Goal: Navigation & Orientation: Find specific page/section

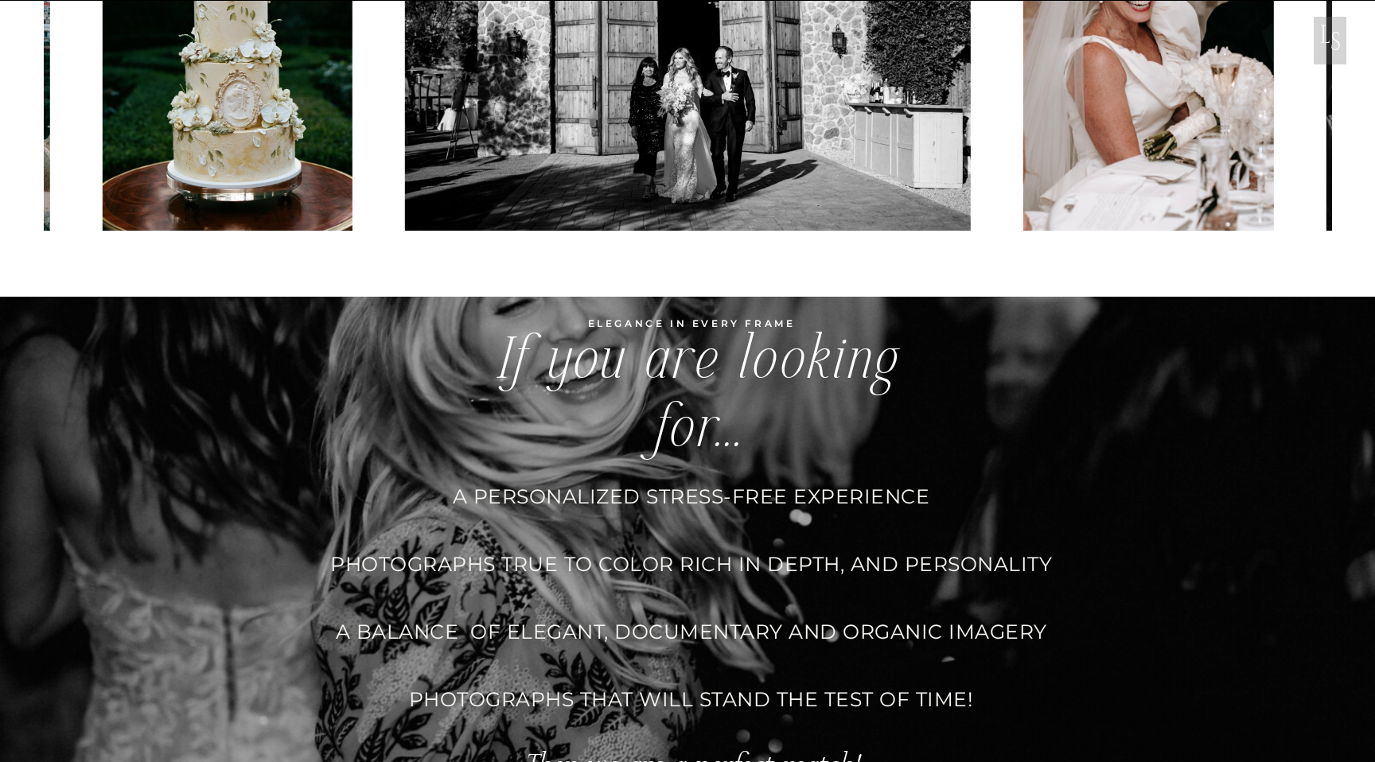
scroll to position [4034, 0]
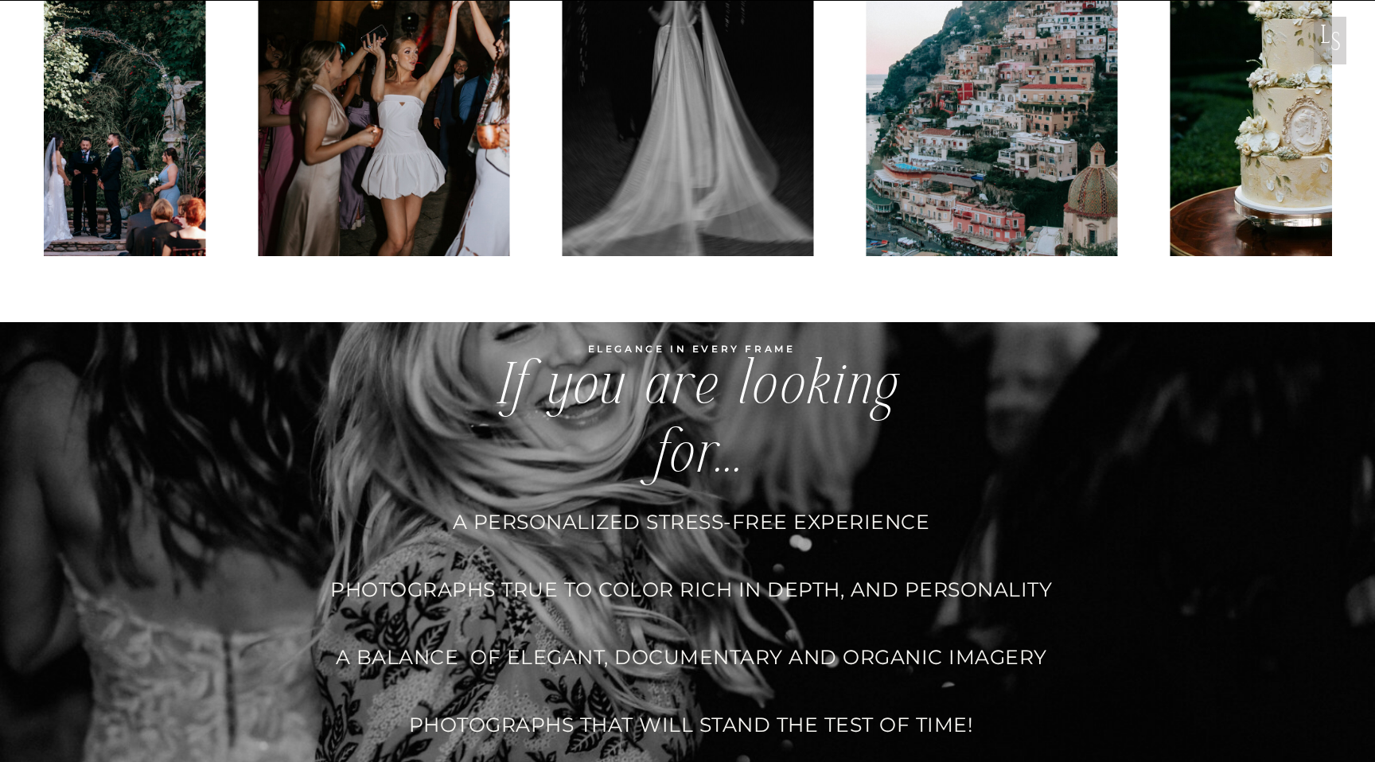
scroll to position [3968, 0]
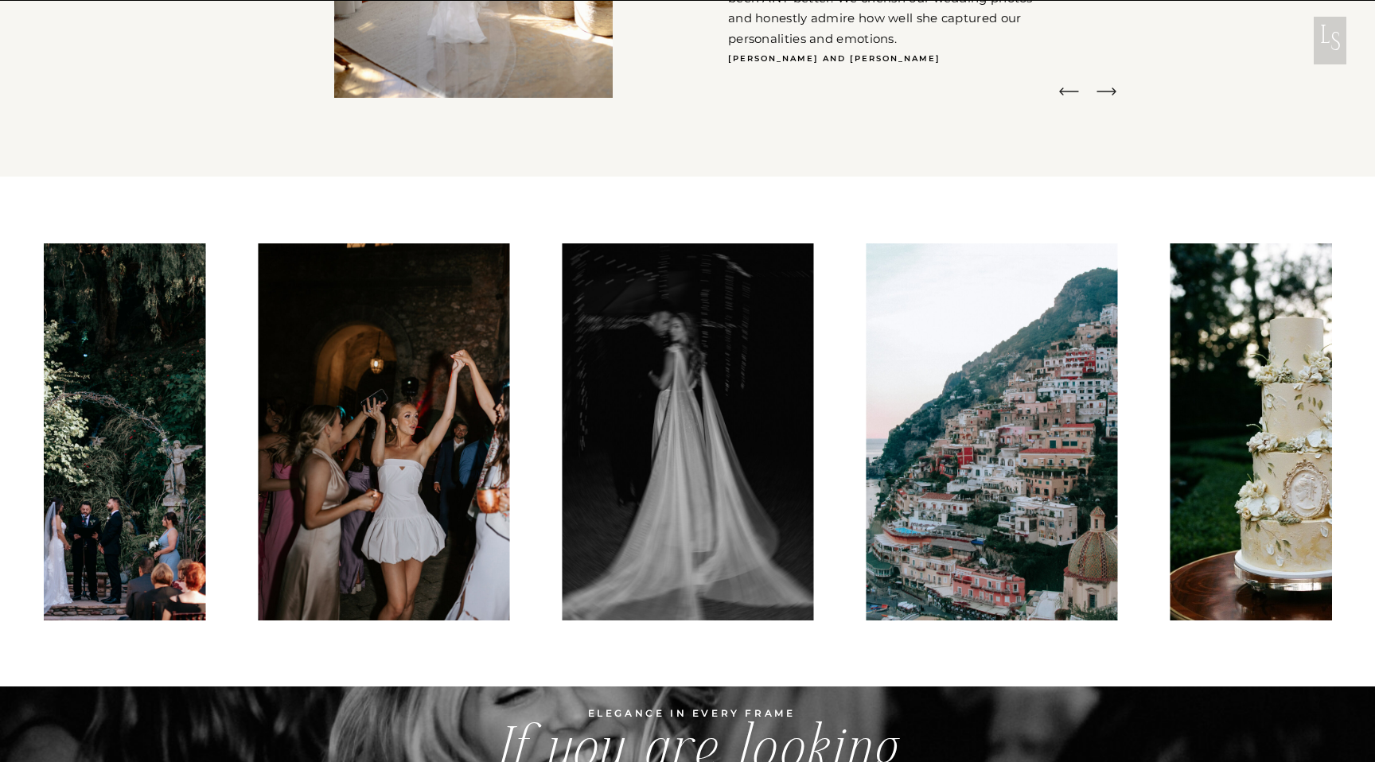
click at [1252, 514] on img at bounding box center [1295, 431] width 250 height 377
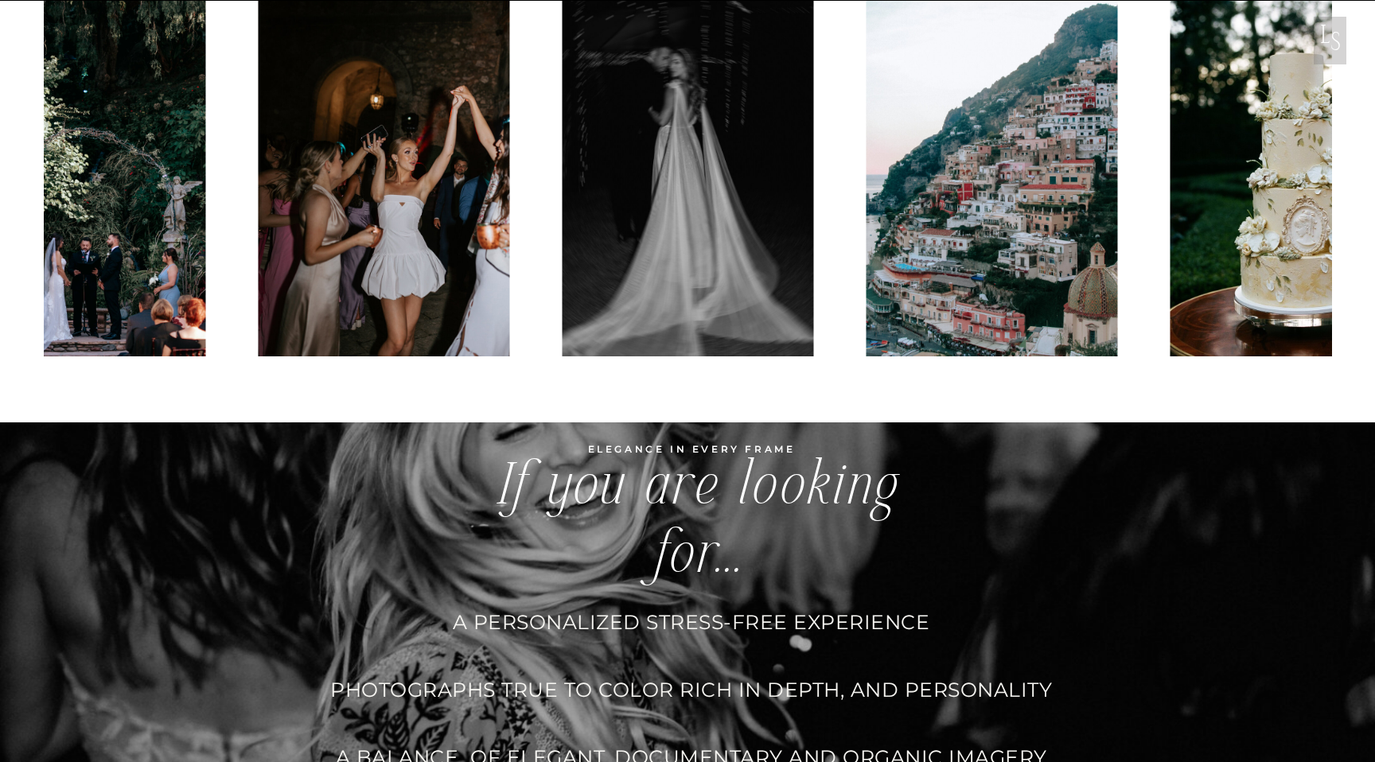
scroll to position [3827, 0]
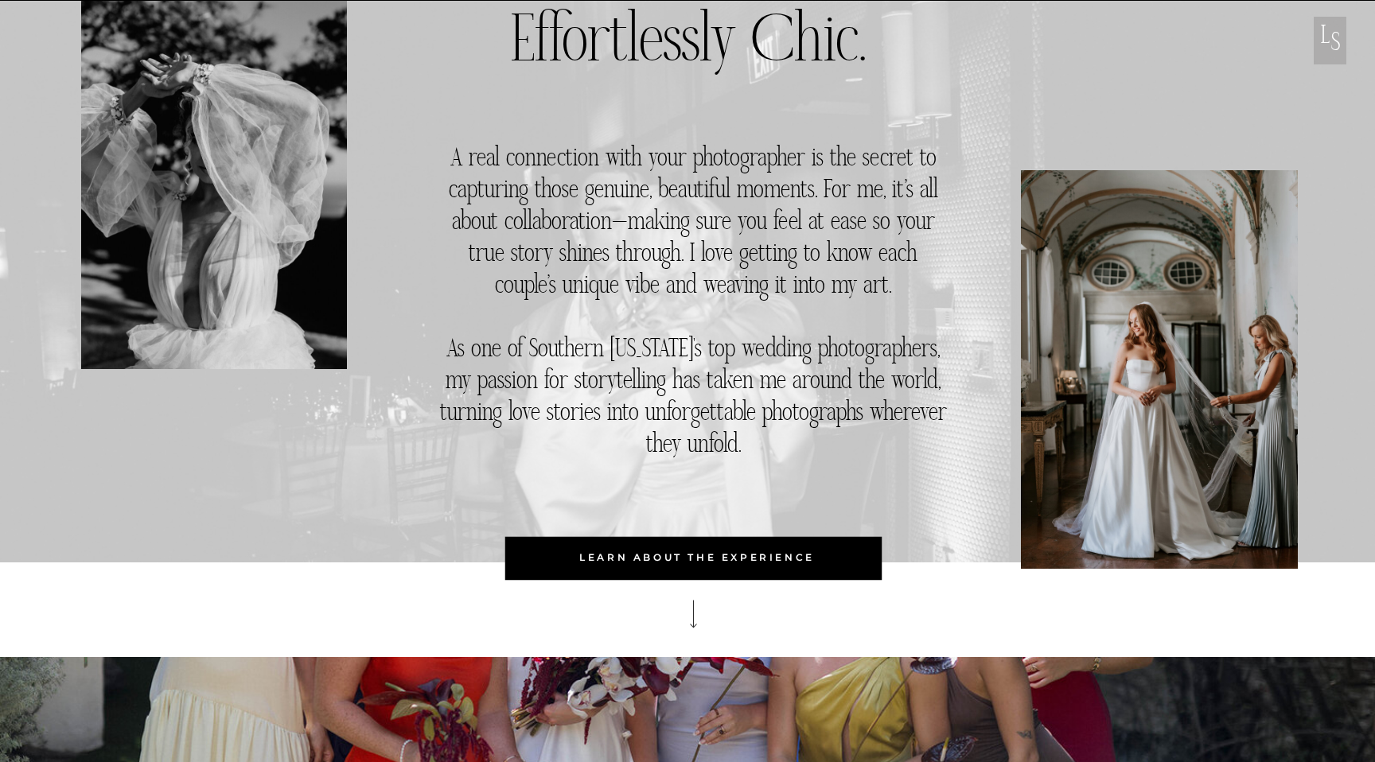
scroll to position [612, 0]
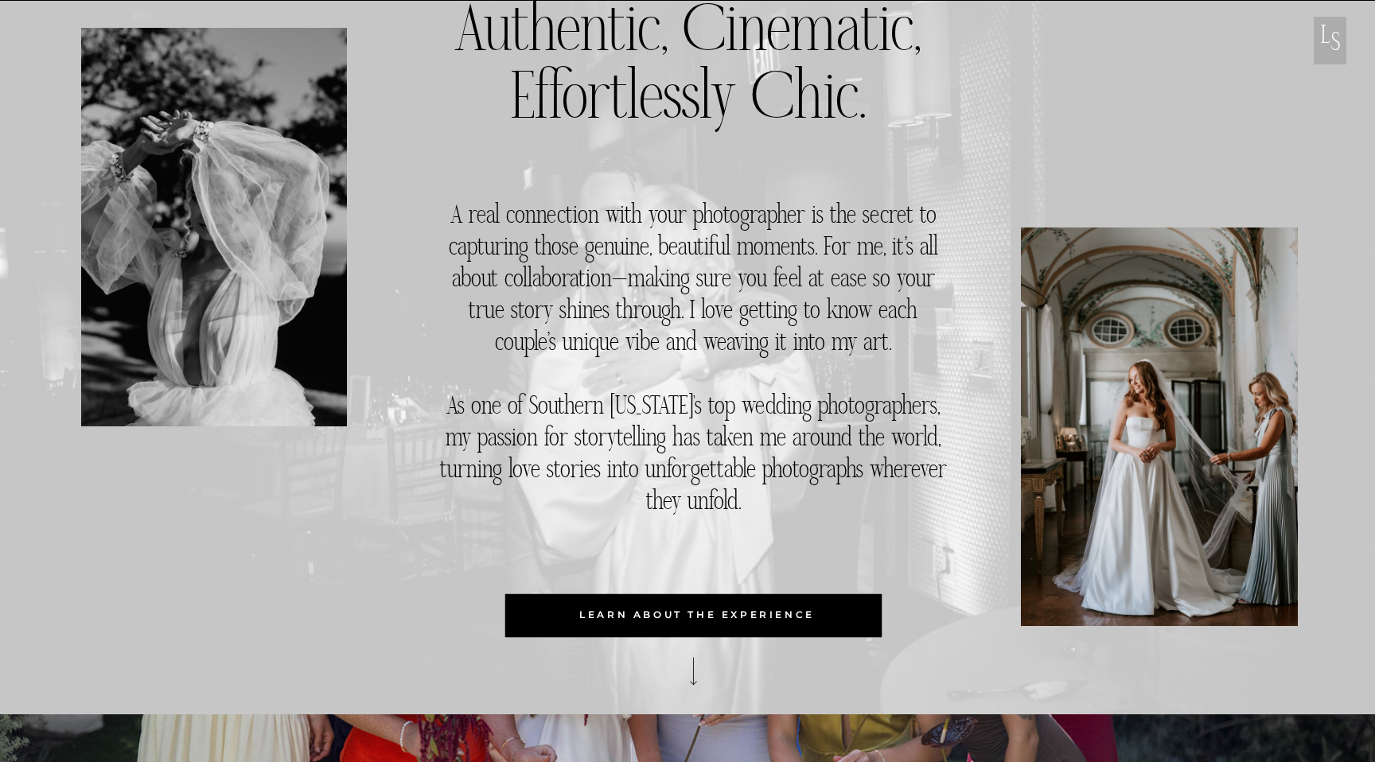
click at [1099, 404] on div at bounding box center [1159, 427] width 277 height 399
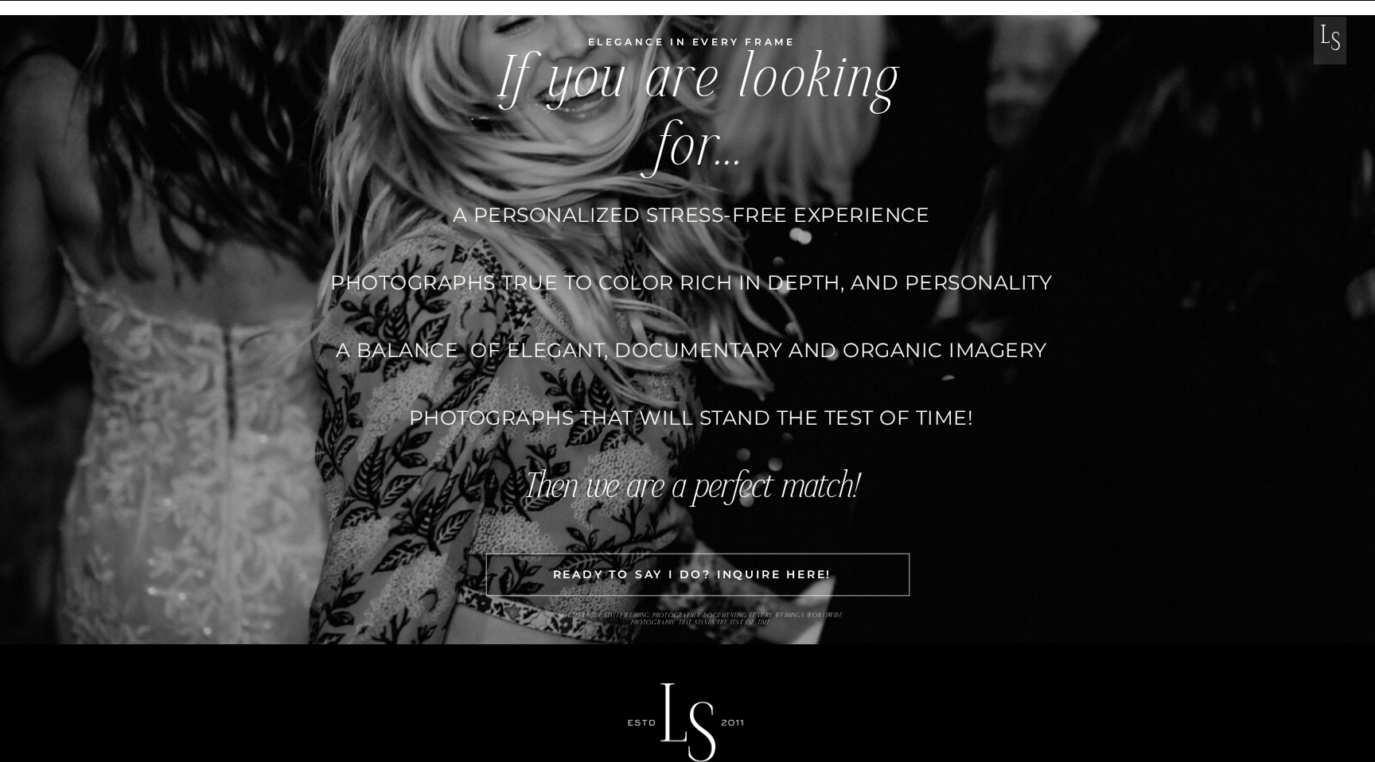
scroll to position [5008, 0]
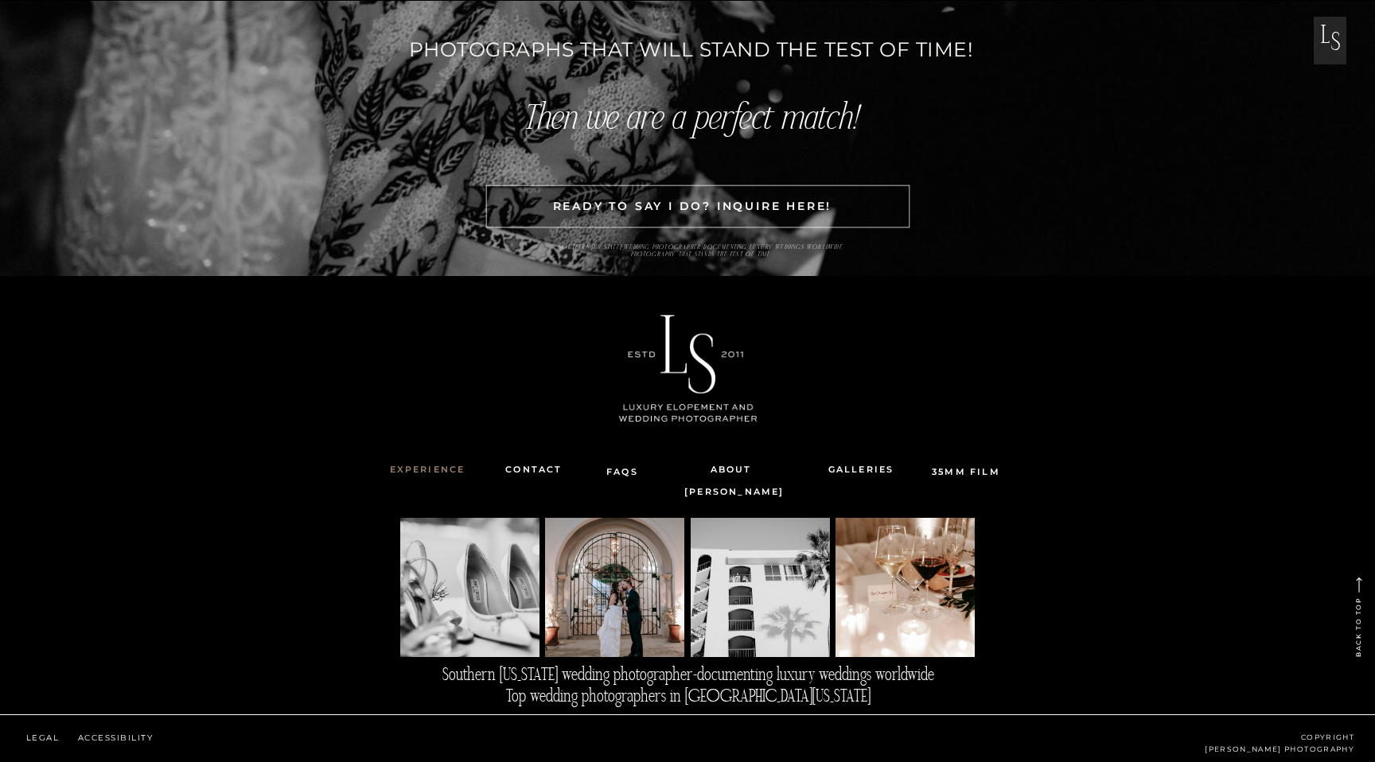
click at [430, 469] on nav "Experience" at bounding box center [427, 469] width 105 height 21
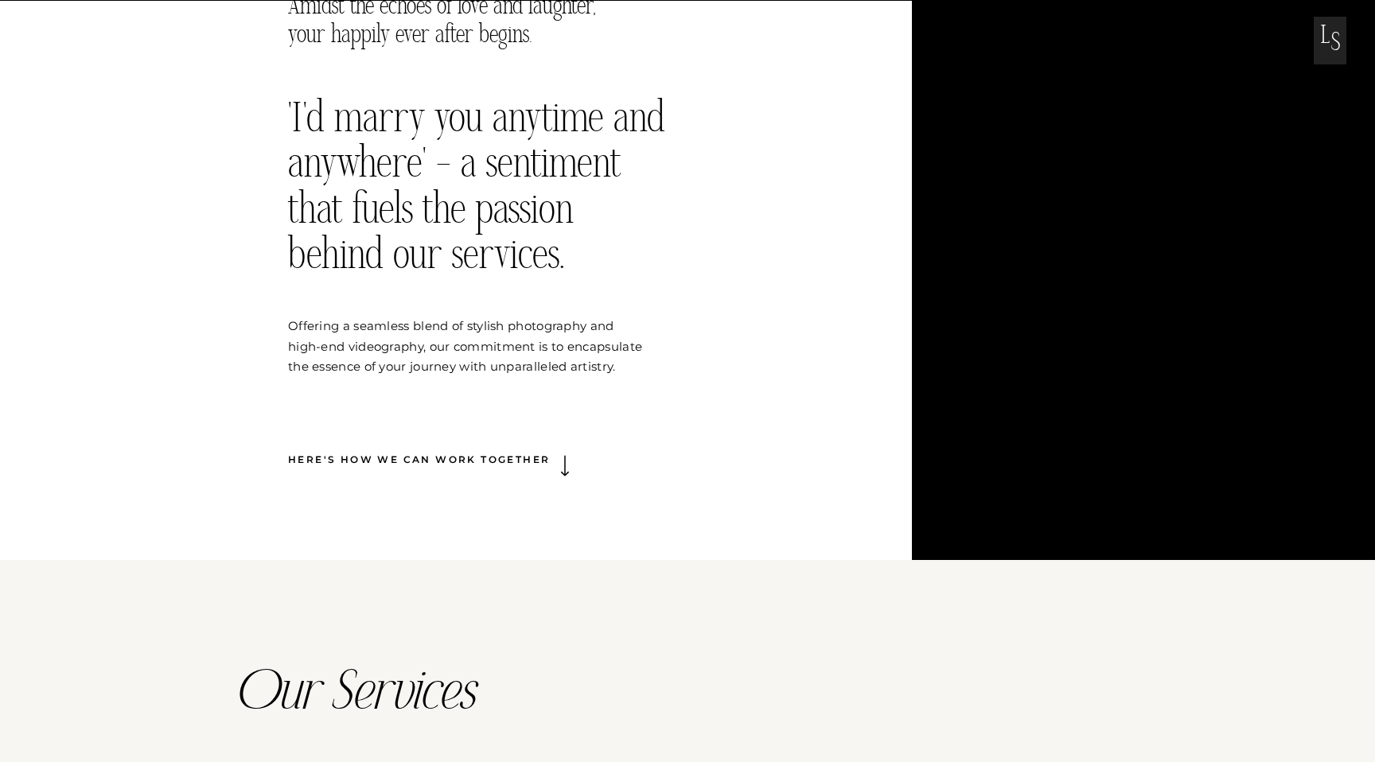
scroll to position [770, 0]
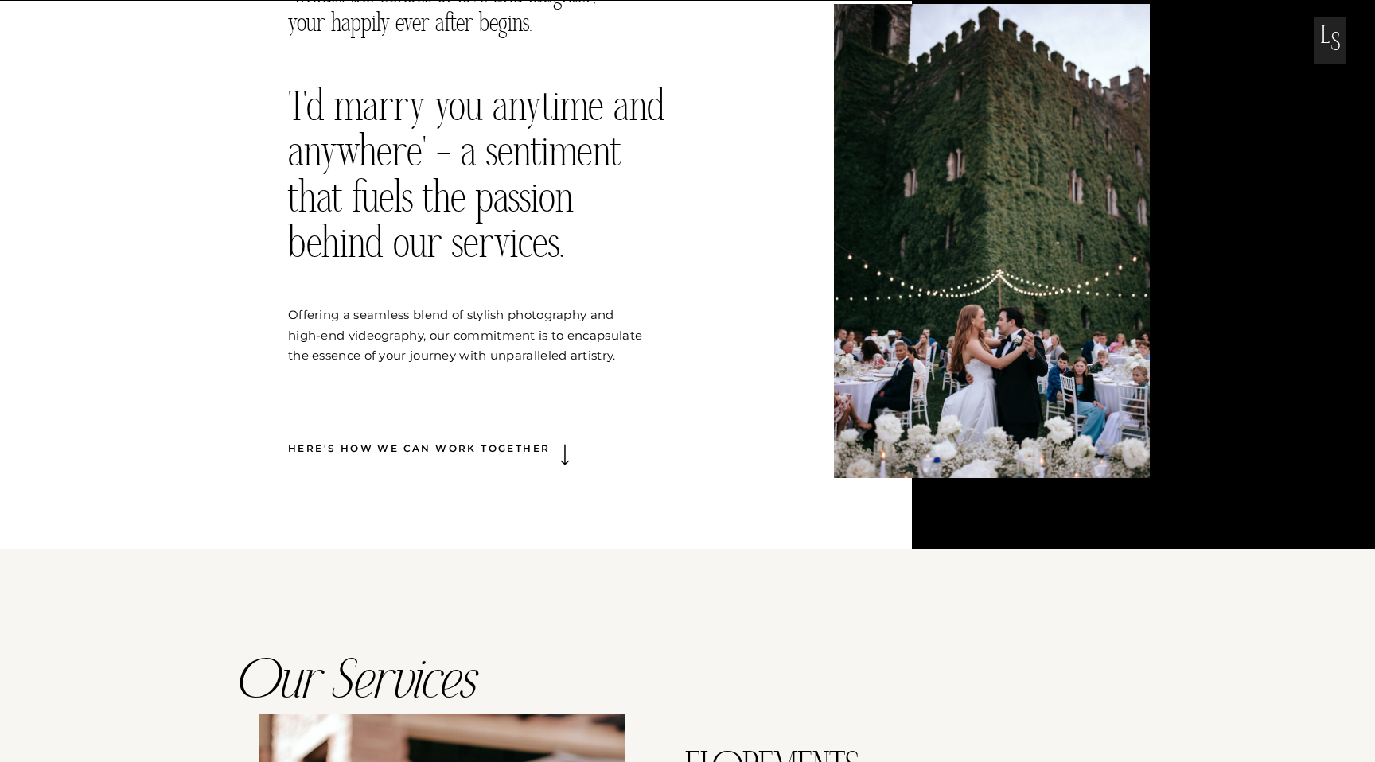
click at [1015, 426] on div at bounding box center [992, 241] width 316 height 474
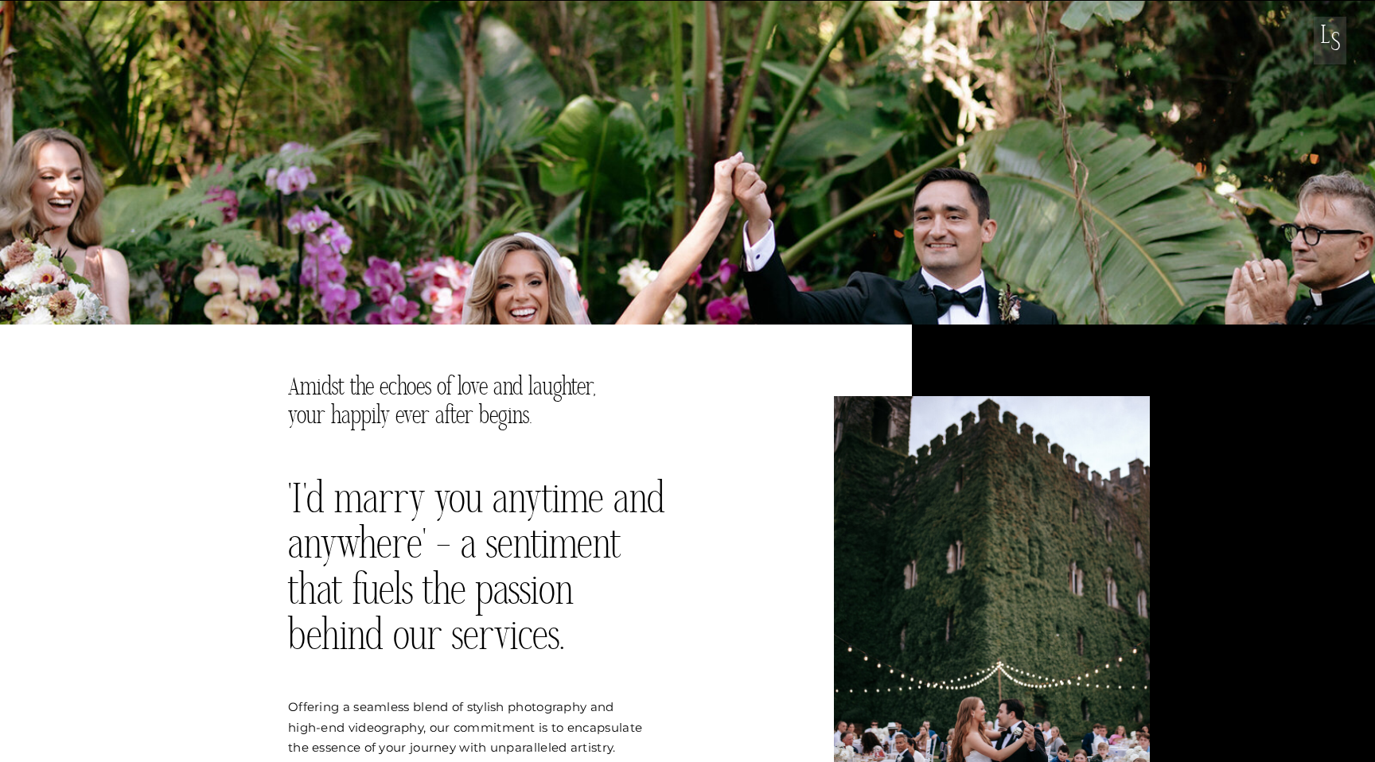
scroll to position [543, 0]
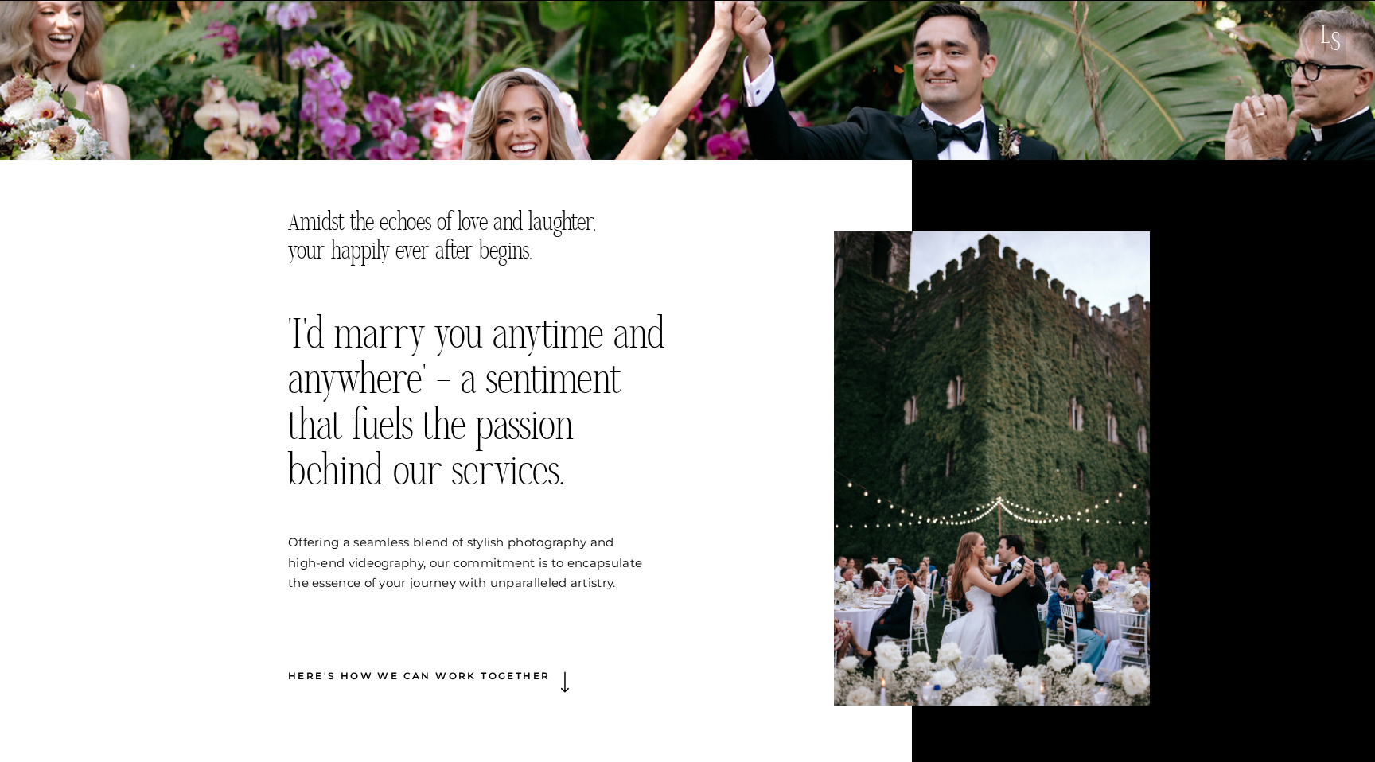
click at [1010, 450] on div at bounding box center [992, 469] width 316 height 474
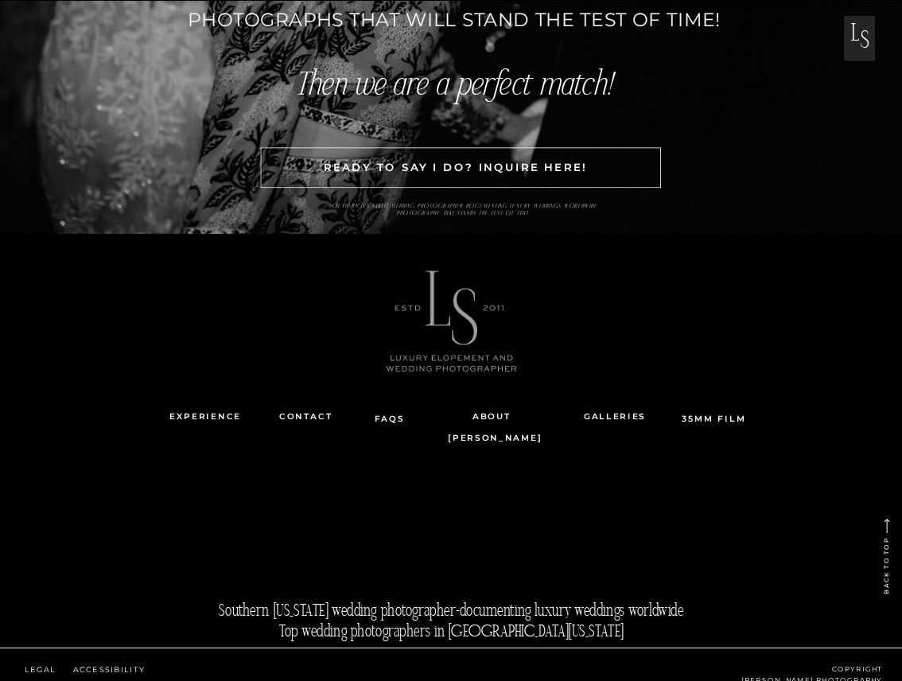
scroll to position [4772, 0]
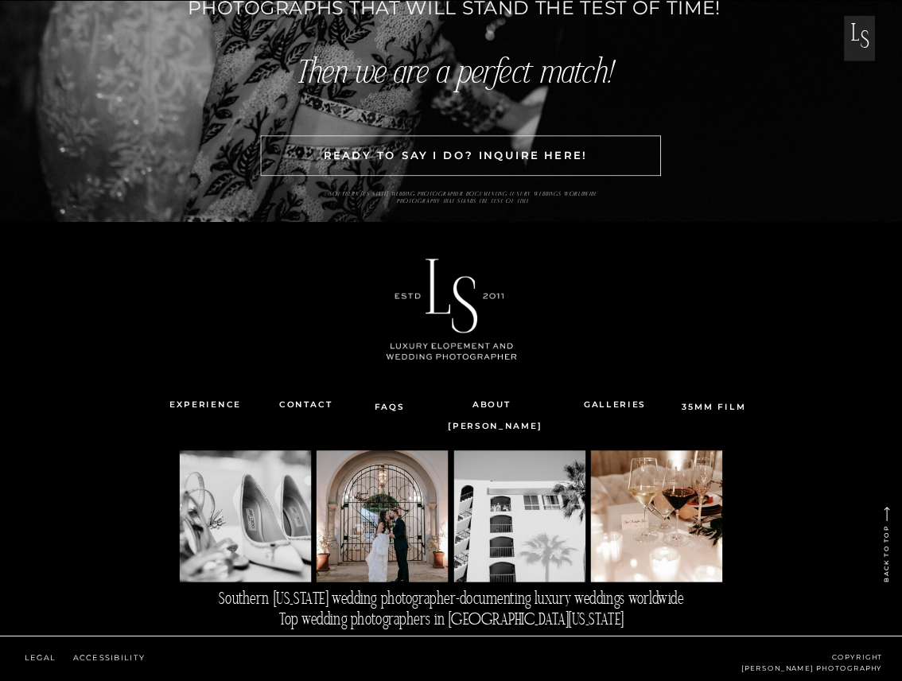
click at [398, 545] on div at bounding box center [382, 515] width 131 height 131
